Goal: Complete application form

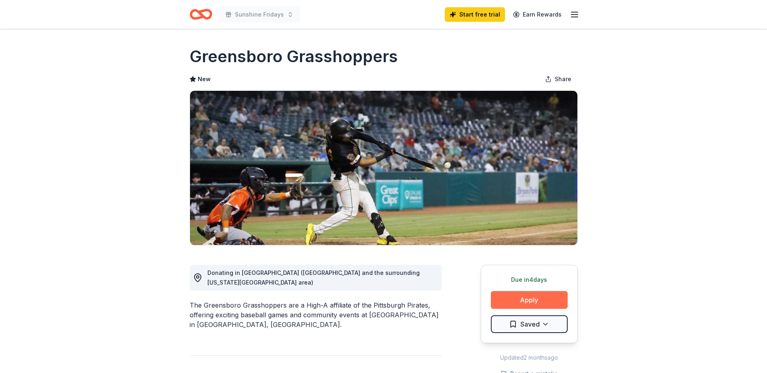
click at [532, 298] on button "Apply" at bounding box center [529, 300] width 77 height 18
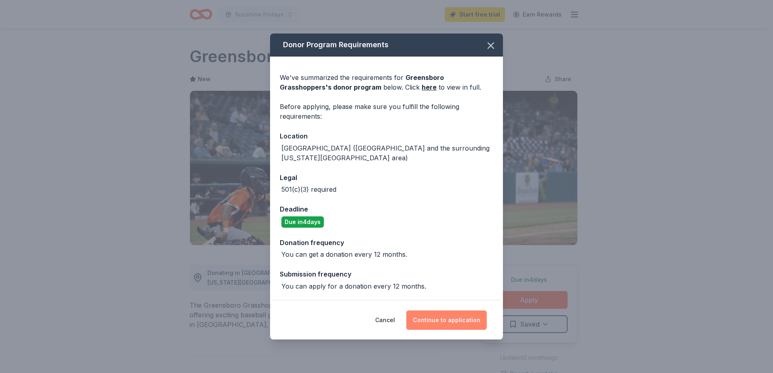
click at [427, 317] on button "Continue to application" at bounding box center [446, 320] width 80 height 19
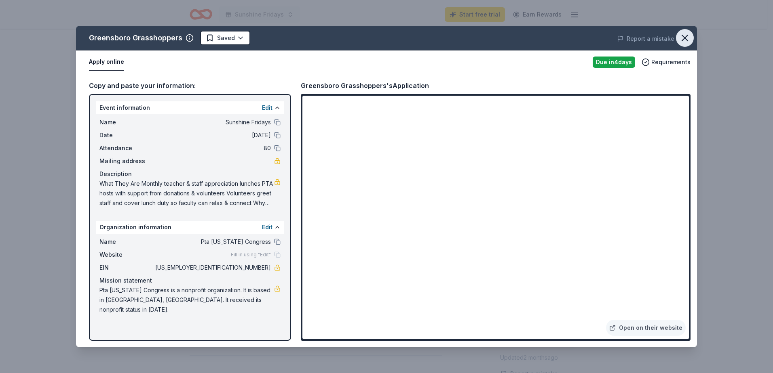
click at [685, 36] on icon "button" at bounding box center [684, 37] width 11 height 11
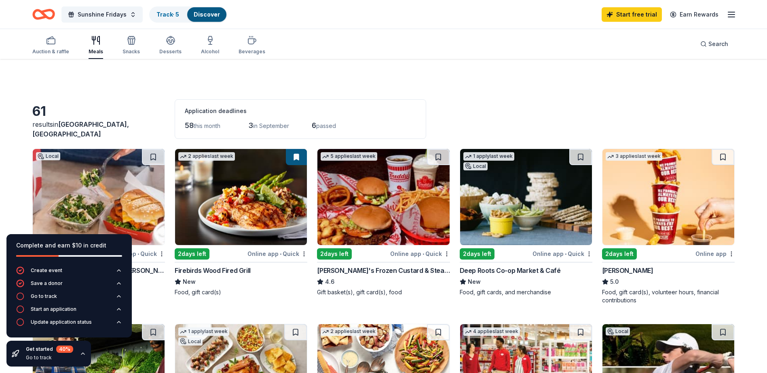
scroll to position [107, 0]
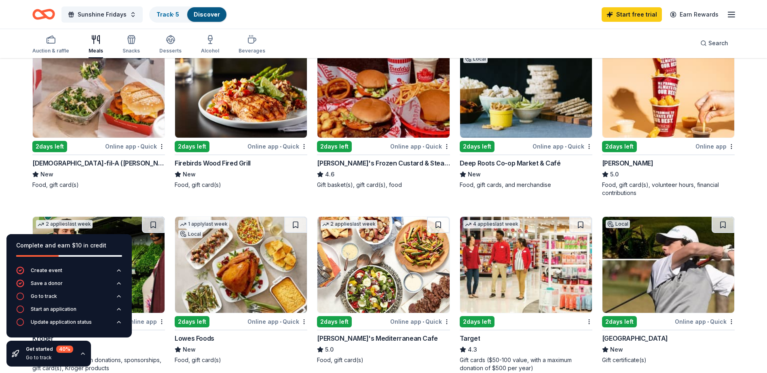
click at [78, 165] on div "[DEMOGRAPHIC_DATA]-fil-A ([PERSON_NAME])" at bounding box center [98, 163] width 133 height 10
click at [481, 318] on div "2 days left" at bounding box center [476, 321] width 35 height 11
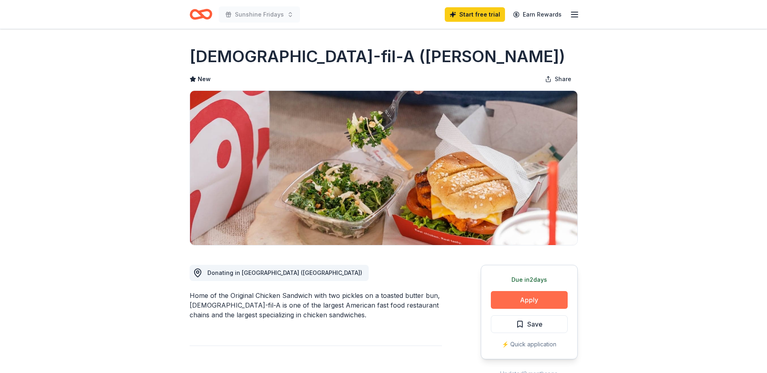
click at [534, 299] on button "Apply" at bounding box center [529, 300] width 77 height 18
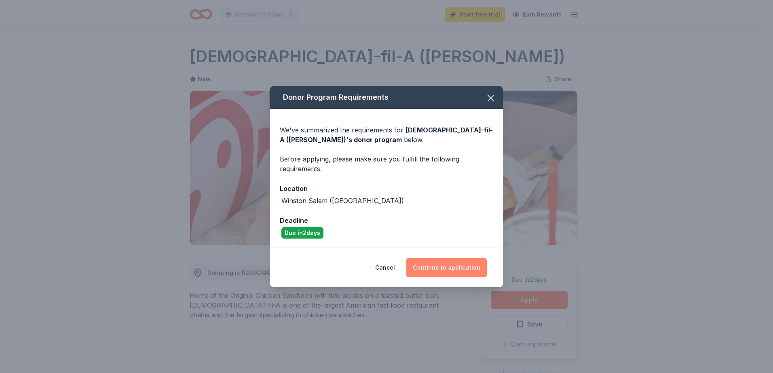
click at [425, 267] on button "Continue to application" at bounding box center [446, 267] width 80 height 19
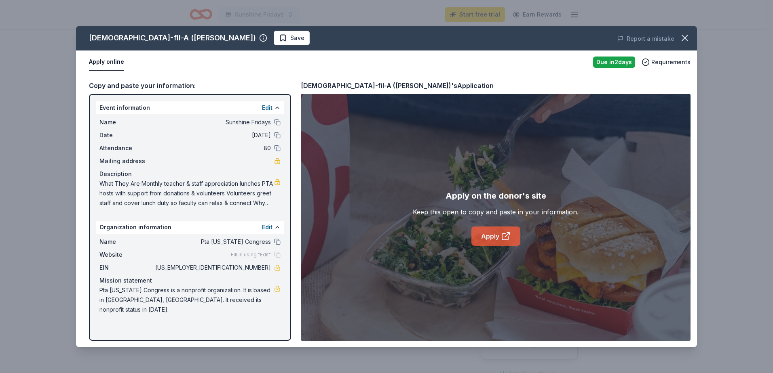
click at [489, 234] on link "Apply" at bounding box center [495, 236] width 49 height 19
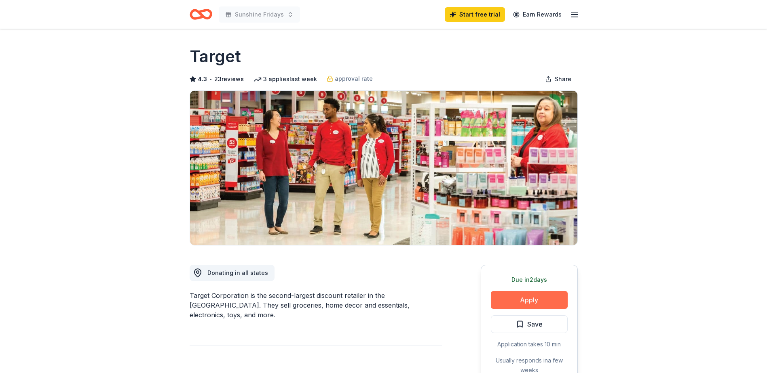
click at [511, 297] on button "Apply" at bounding box center [529, 300] width 77 height 18
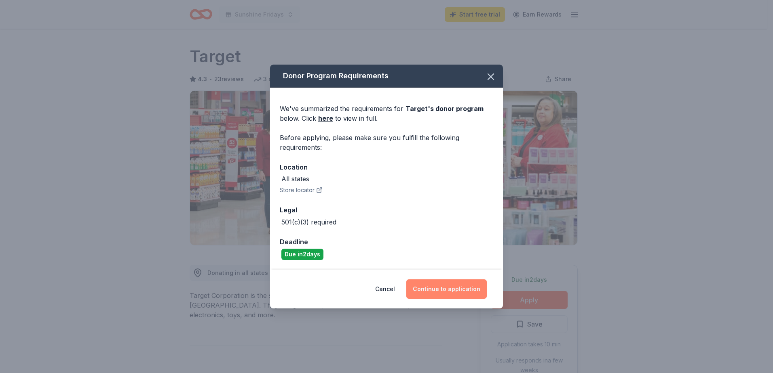
click at [438, 293] on button "Continue to application" at bounding box center [446, 289] width 80 height 19
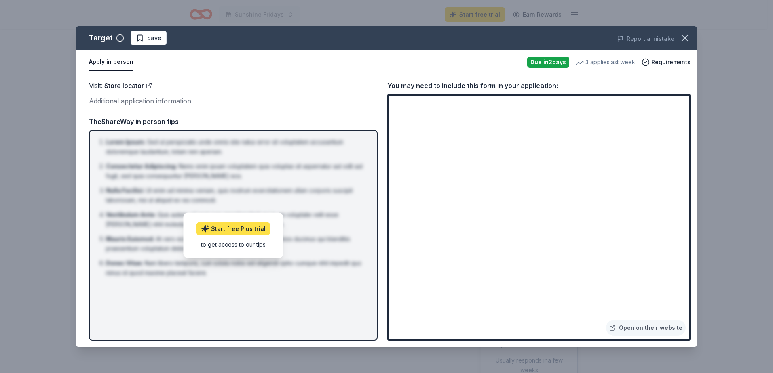
click at [228, 230] on link "Start free Plus trial" at bounding box center [233, 229] width 74 height 13
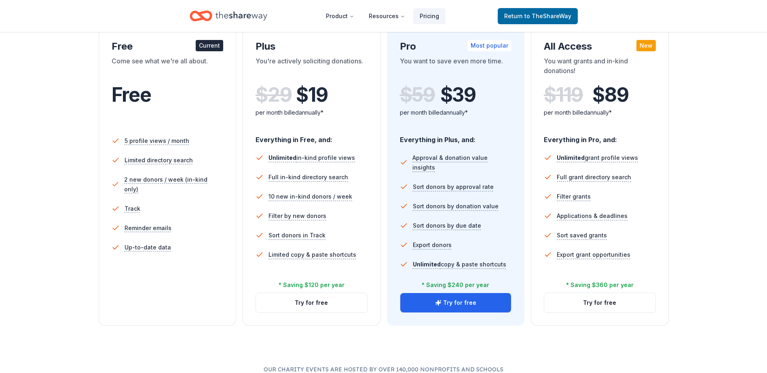
scroll to position [147, 0]
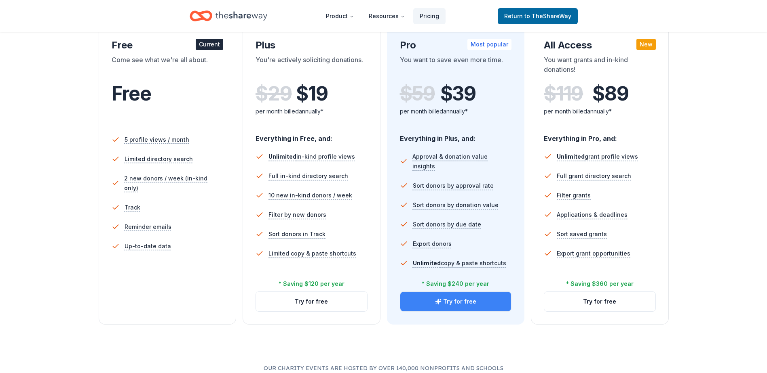
click at [451, 301] on button "Try for free" at bounding box center [455, 301] width 111 height 19
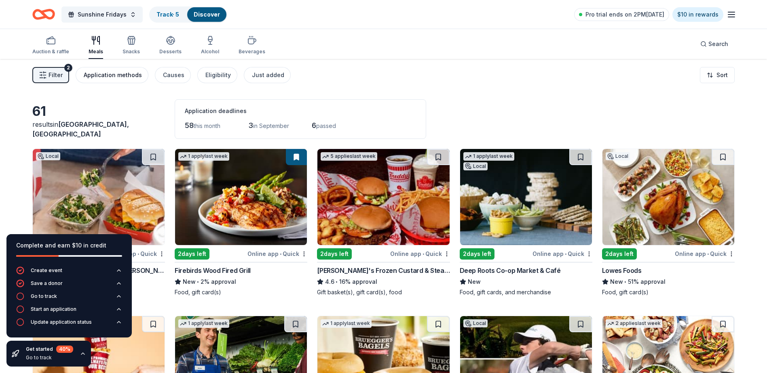
click at [97, 75] on div "Application methods" at bounding box center [113, 75] width 58 height 10
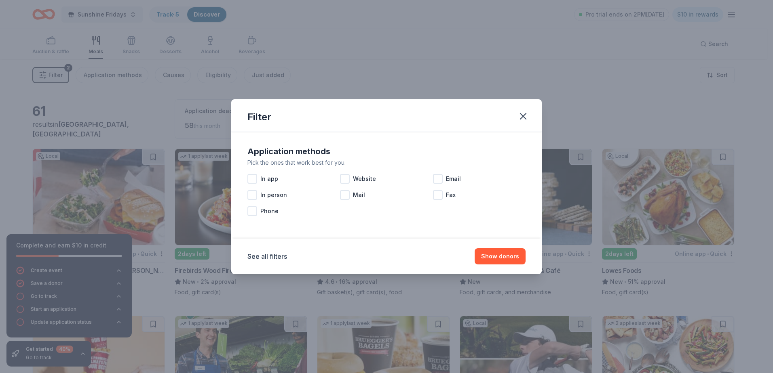
click at [49, 76] on div "Filter Application methods Pick the ones that work best for you. In app Website…" at bounding box center [386, 186] width 773 height 373
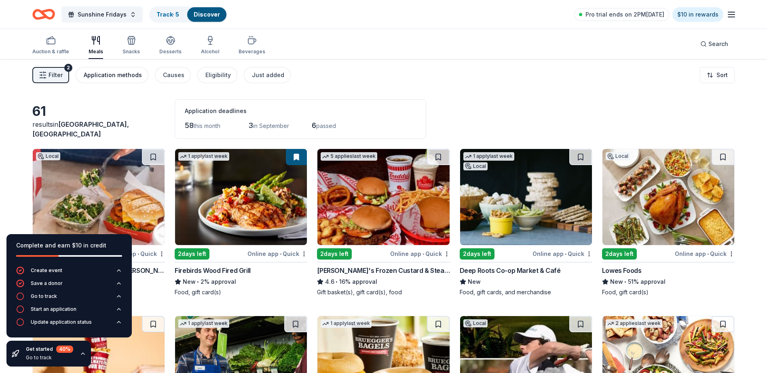
click at [105, 80] on div "Application methods" at bounding box center [113, 75] width 58 height 10
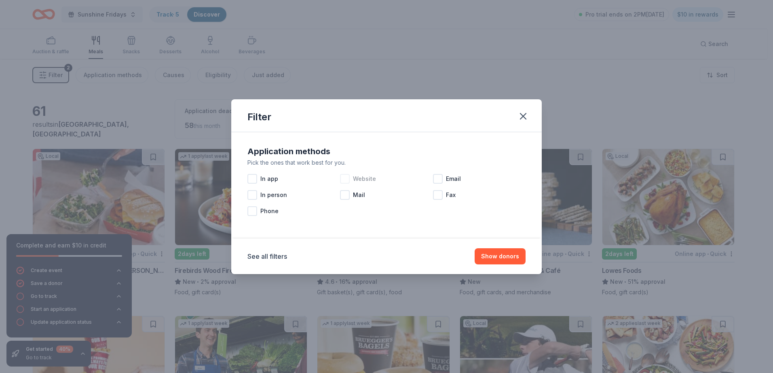
click at [345, 182] on div at bounding box center [345, 179] width 10 height 10
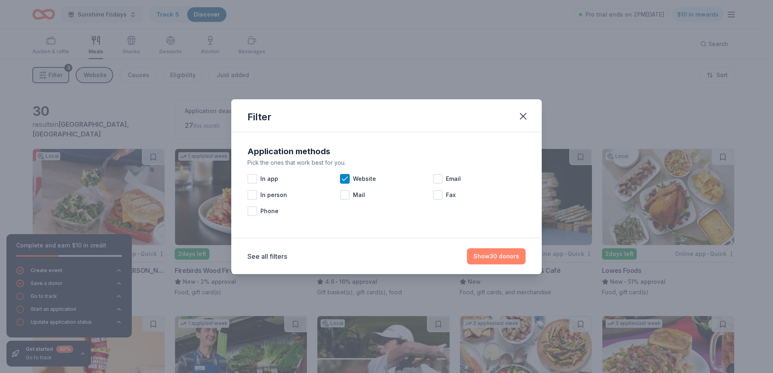
click at [497, 259] on button "Show 30 donors" at bounding box center [496, 257] width 59 height 16
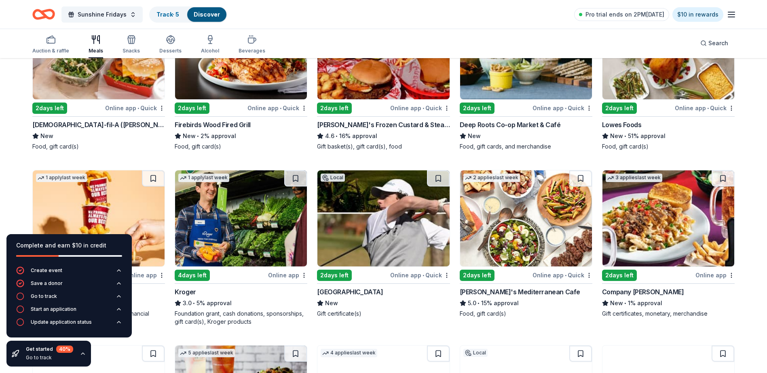
scroll to position [147, 0]
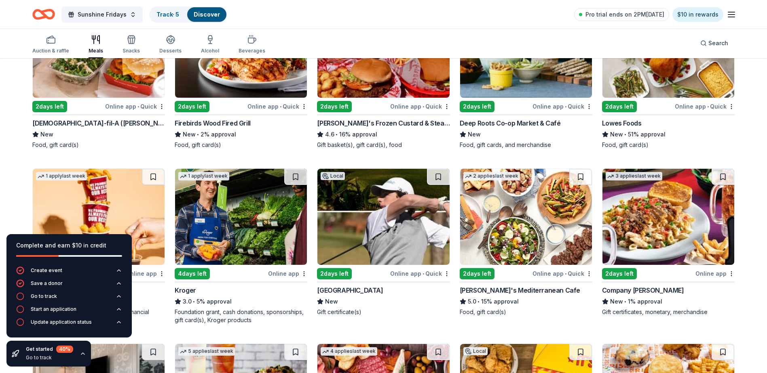
click at [73, 74] on img at bounding box center [99, 50] width 132 height 96
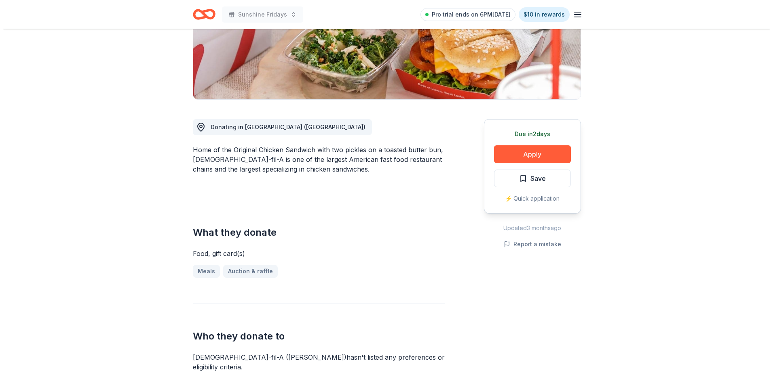
scroll to position [145, 0]
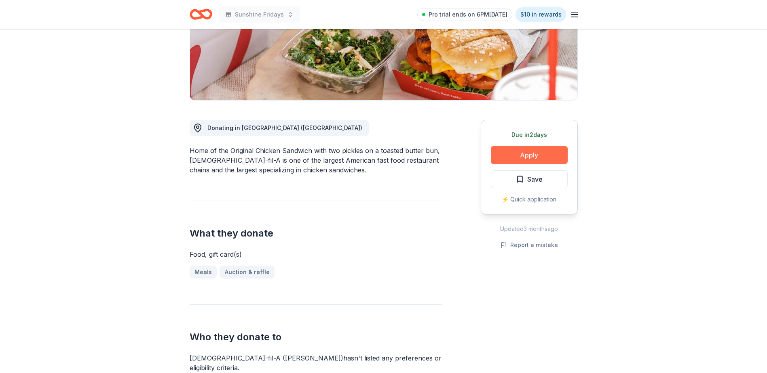
click at [518, 155] on button "Apply" at bounding box center [529, 155] width 77 height 18
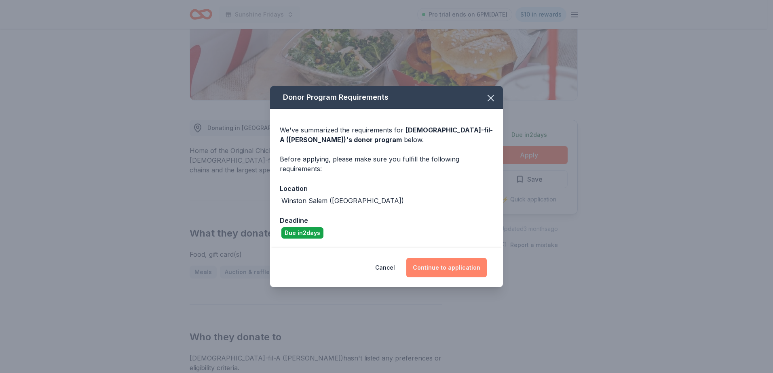
click at [427, 269] on button "Continue to application" at bounding box center [446, 267] width 80 height 19
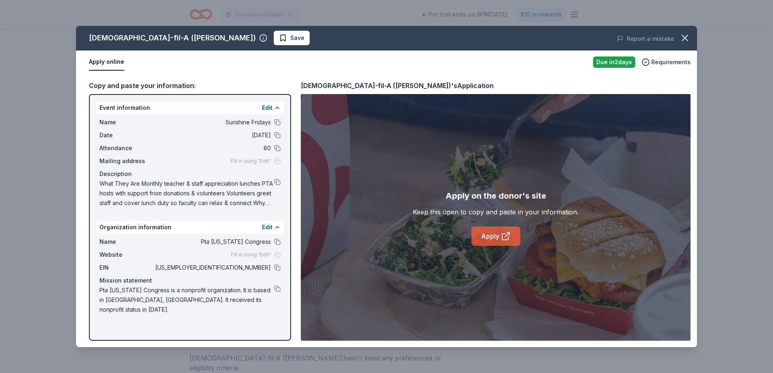
click at [485, 234] on link "Apply" at bounding box center [495, 236] width 49 height 19
